Goal: Transaction & Acquisition: Purchase product/service

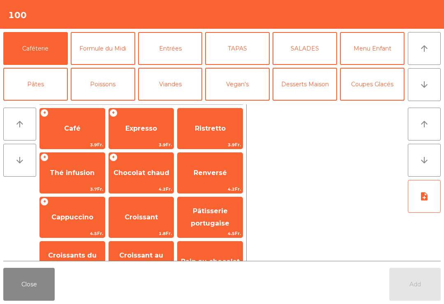
click at [92, 133] on span "Café" at bounding box center [72, 129] width 65 height 22
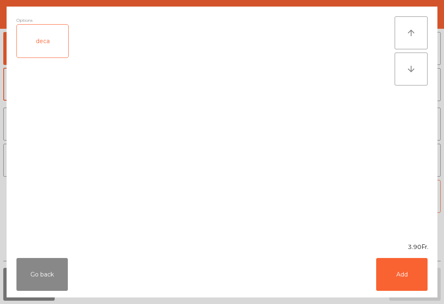
click at [396, 284] on button "Add" at bounding box center [401, 274] width 51 height 33
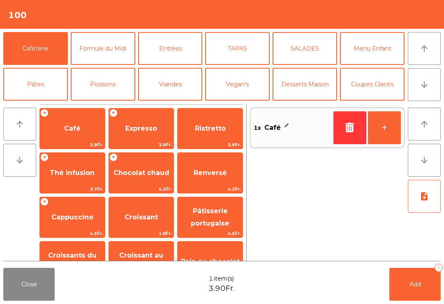
click at [378, 129] on button "+" at bounding box center [384, 127] width 33 height 33
click at [149, 176] on span "Chocolat chaud" at bounding box center [141, 173] width 56 height 8
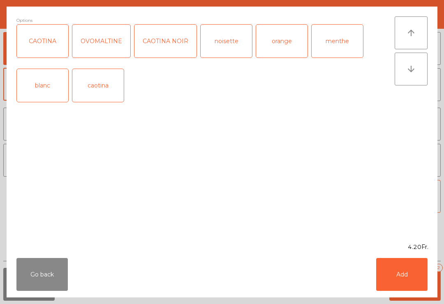
click at [39, 284] on button "Go back" at bounding box center [41, 274] width 51 height 33
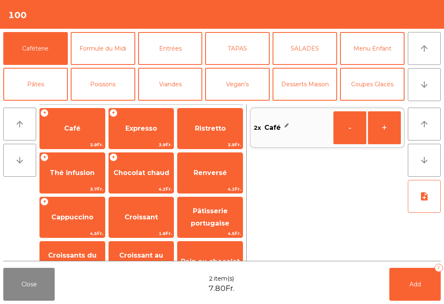
click at [151, 180] on span "Chocolat chaud" at bounding box center [141, 173] width 65 height 22
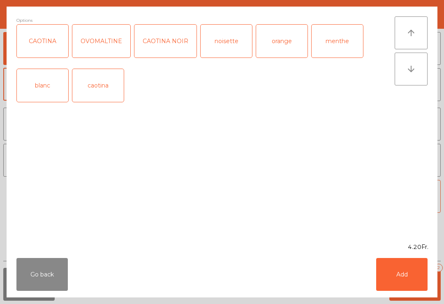
click at [26, 282] on button "Go back" at bounding box center [41, 274] width 51 height 33
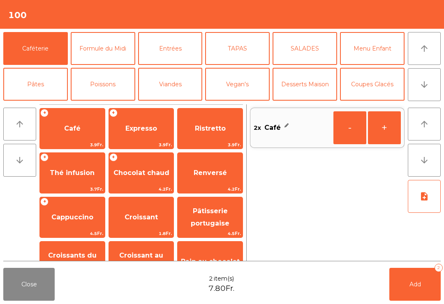
click at [142, 225] on span "Croissant" at bounding box center [141, 217] width 65 height 22
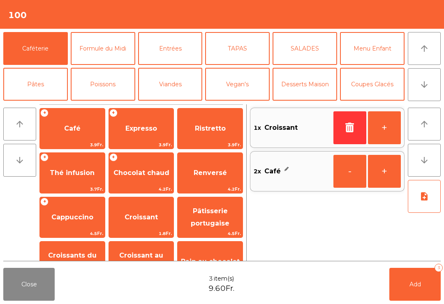
click at [392, 132] on button "+" at bounding box center [384, 127] width 33 height 33
click at [419, 288] on button "Add 4" at bounding box center [414, 284] width 51 height 33
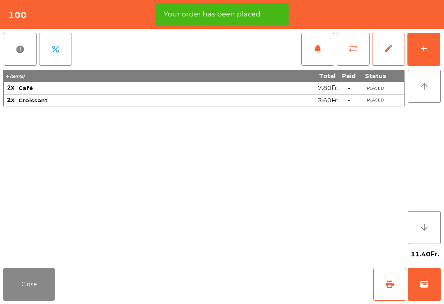
click at [393, 288] on span "print" at bounding box center [390, 285] width 10 height 10
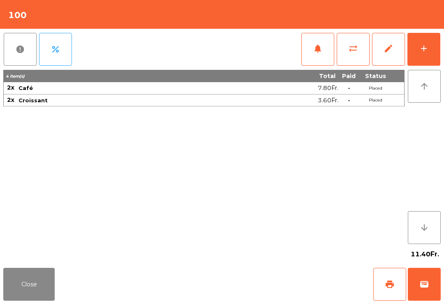
click at [66, 301] on div "Close print wallet" at bounding box center [222, 284] width 444 height 39
click at [31, 276] on button "Close" at bounding box center [28, 284] width 51 height 33
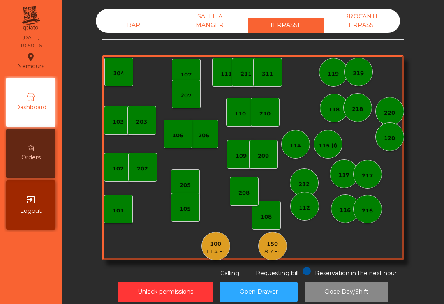
click at [274, 249] on div "8.7 Fr." at bounding box center [272, 252] width 16 height 8
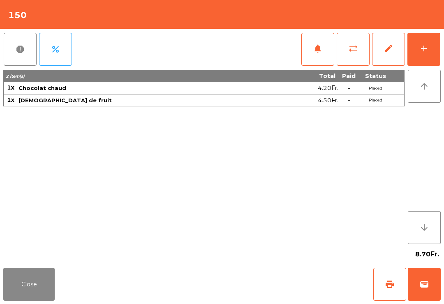
click at [373, 292] on button "print" at bounding box center [389, 284] width 33 height 33
